Goal: Find specific page/section: Find specific page/section

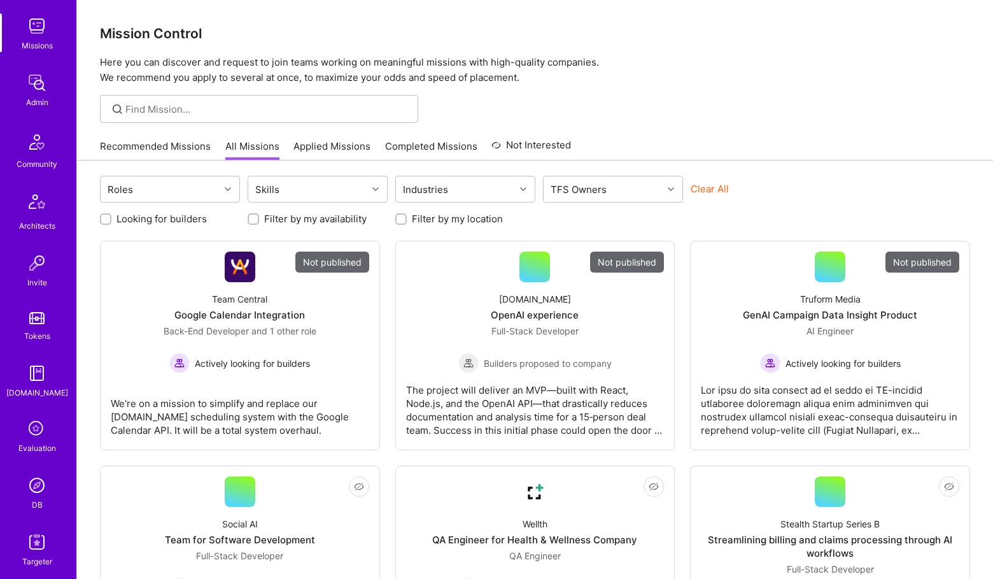
scroll to position [230, 0]
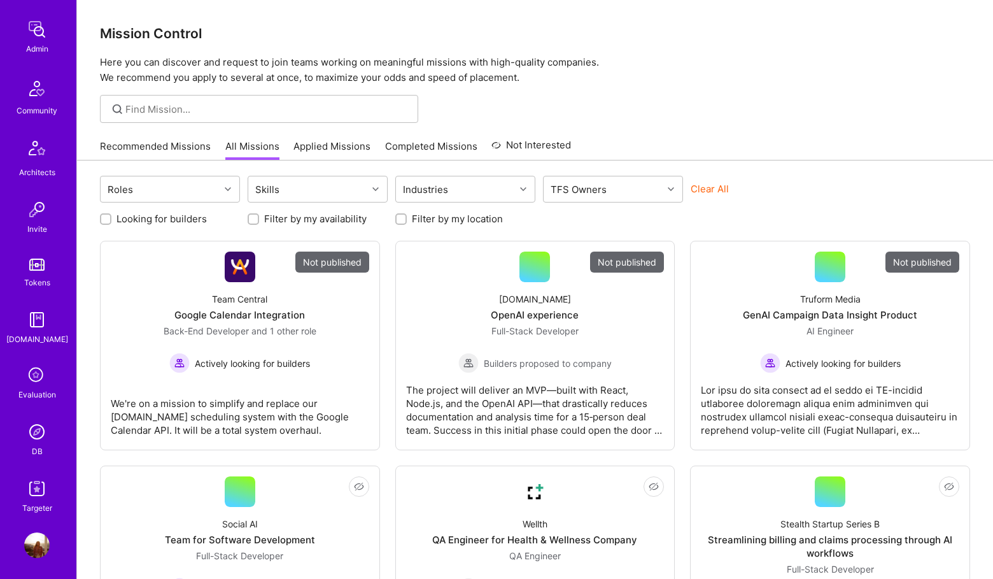
click at [36, 447] on div "DB" at bounding box center [37, 451] width 11 height 13
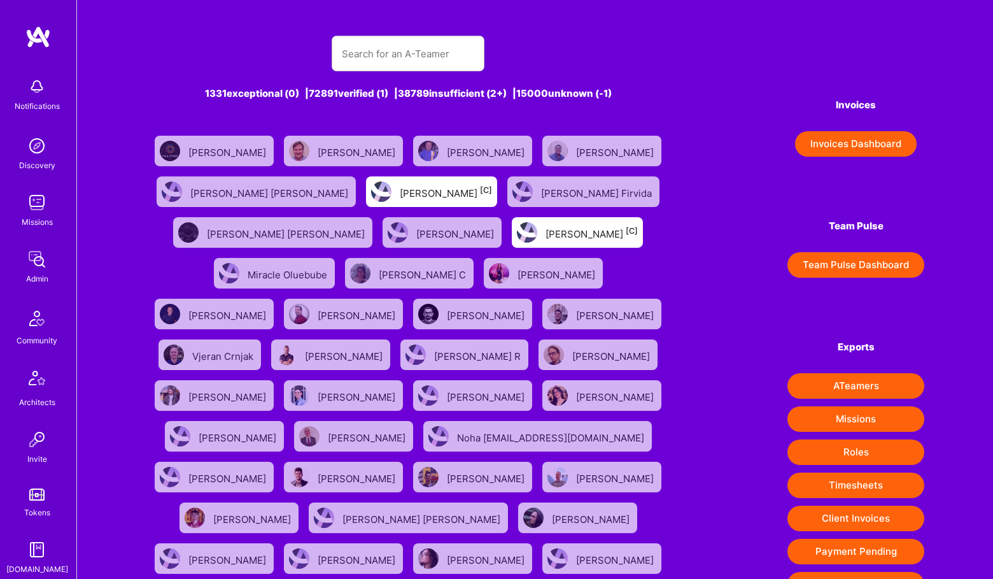
click at [42, 257] on img at bounding box center [36, 258] width 25 height 25
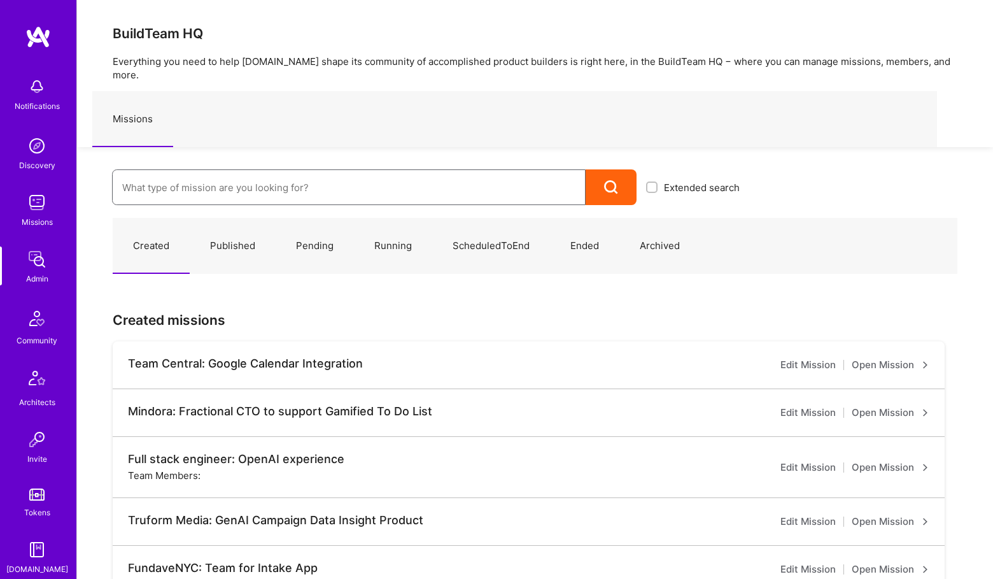
click at [217, 185] on input at bounding box center [348, 187] width 453 height 32
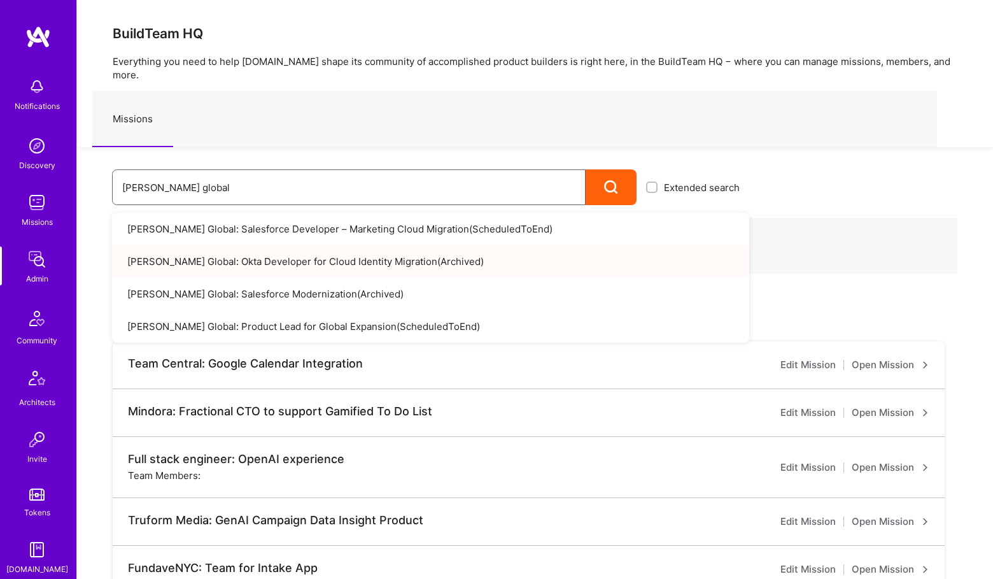
type input "[PERSON_NAME] global"
